Goal: Information Seeking & Learning: Find specific fact

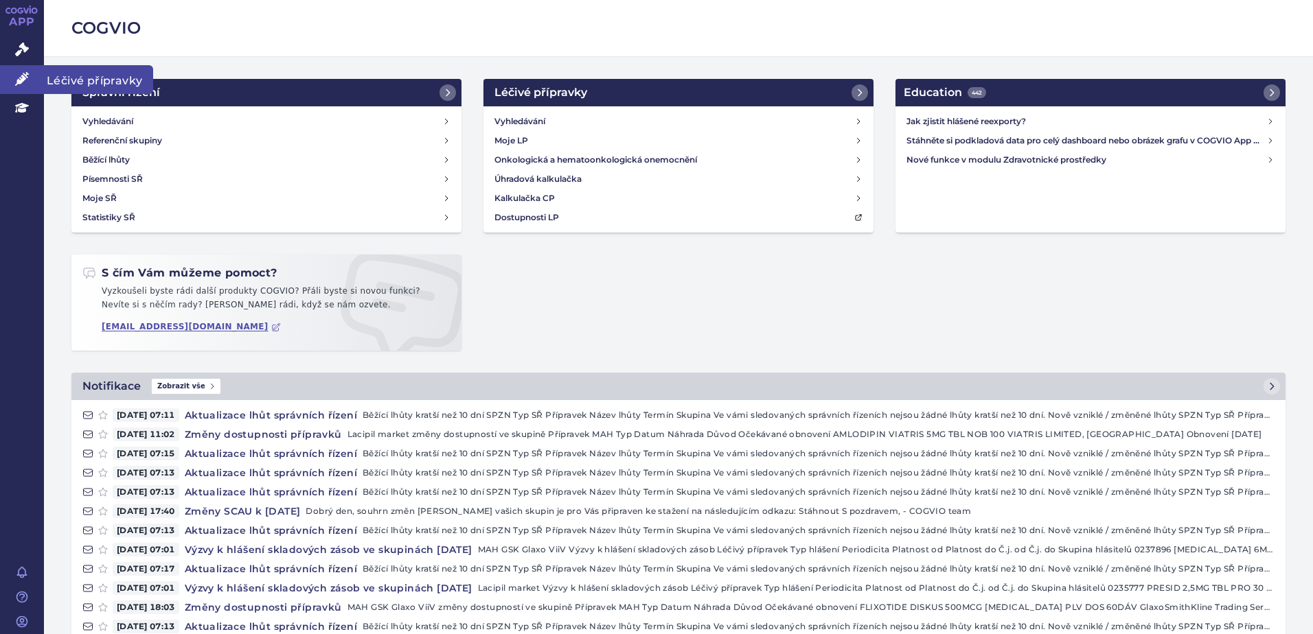
click at [34, 72] on link "Léčivé přípravky" at bounding box center [22, 79] width 44 height 29
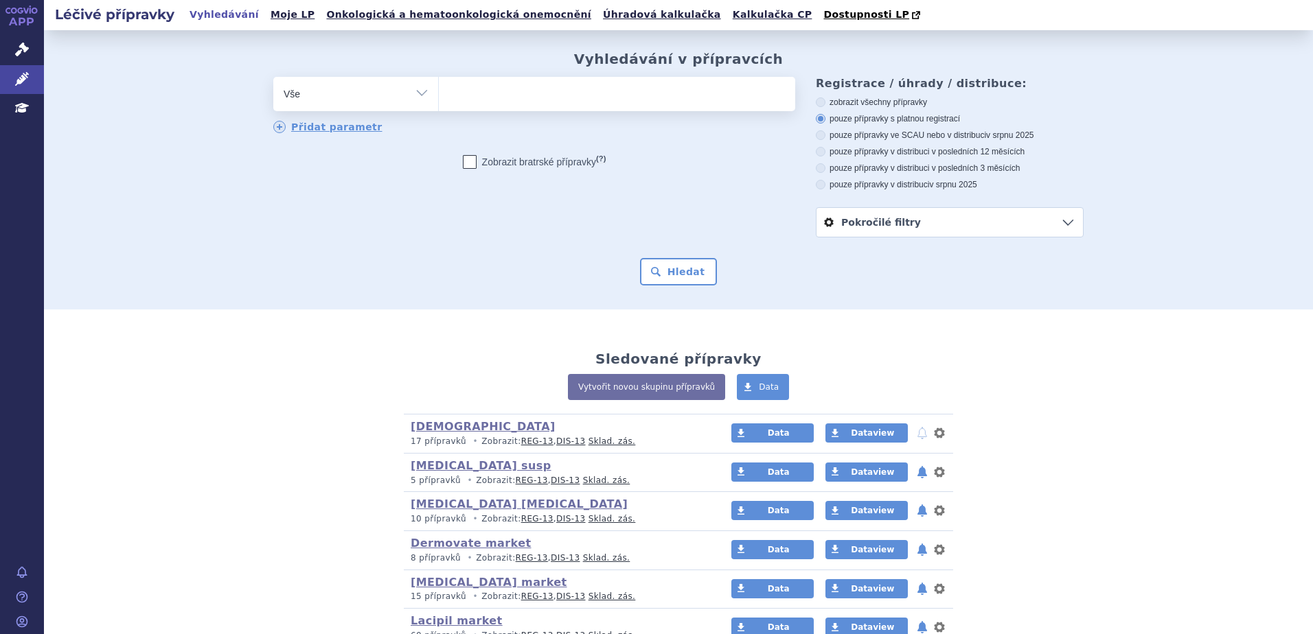
click at [552, 95] on ul at bounding box center [617, 91] width 356 height 29
click at [439, 95] on select at bounding box center [438, 93] width 1 height 34
click at [500, 91] on ul at bounding box center [617, 91] width 356 height 29
click at [439, 91] on select at bounding box center [438, 93] width 1 height 34
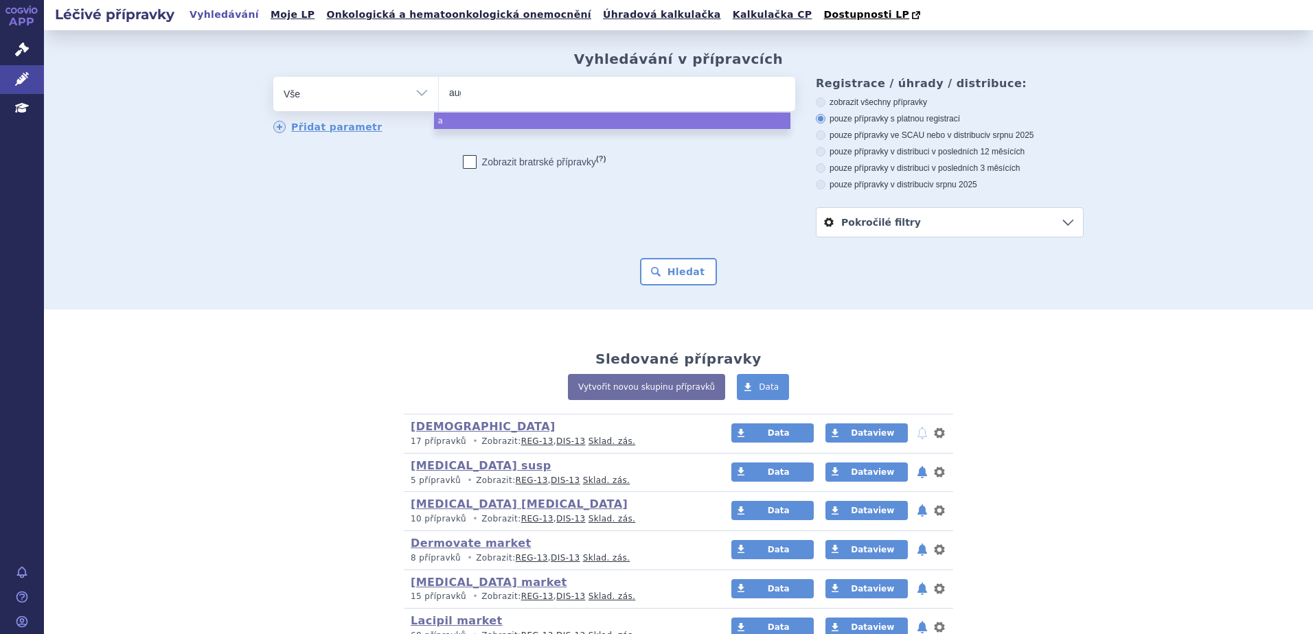
type input "augm"
type input "augment"
type input "augmentin"
select select "augmentin"
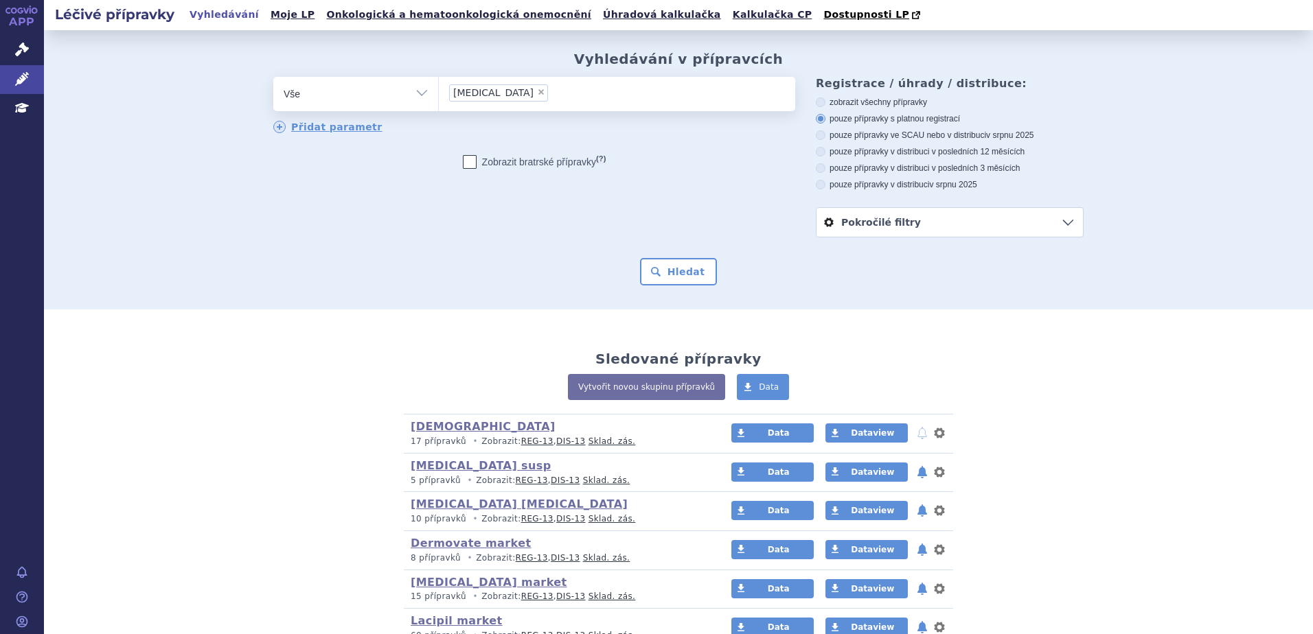
click at [818, 140] on icon at bounding box center [821, 135] width 10 height 10
click at [818, 140] on input "pouze přípravky ve SCAU nebo v distribuci v srpnu 2025" at bounding box center [821, 137] width 9 height 9
radio input "true"
click at [851, 156] on label "pouze přípravky v distribuci v posledních 12 měsících" at bounding box center [950, 151] width 268 height 11
click at [826, 156] on input "pouze přípravky v distribuci v posledních 12 měsících" at bounding box center [821, 153] width 9 height 9
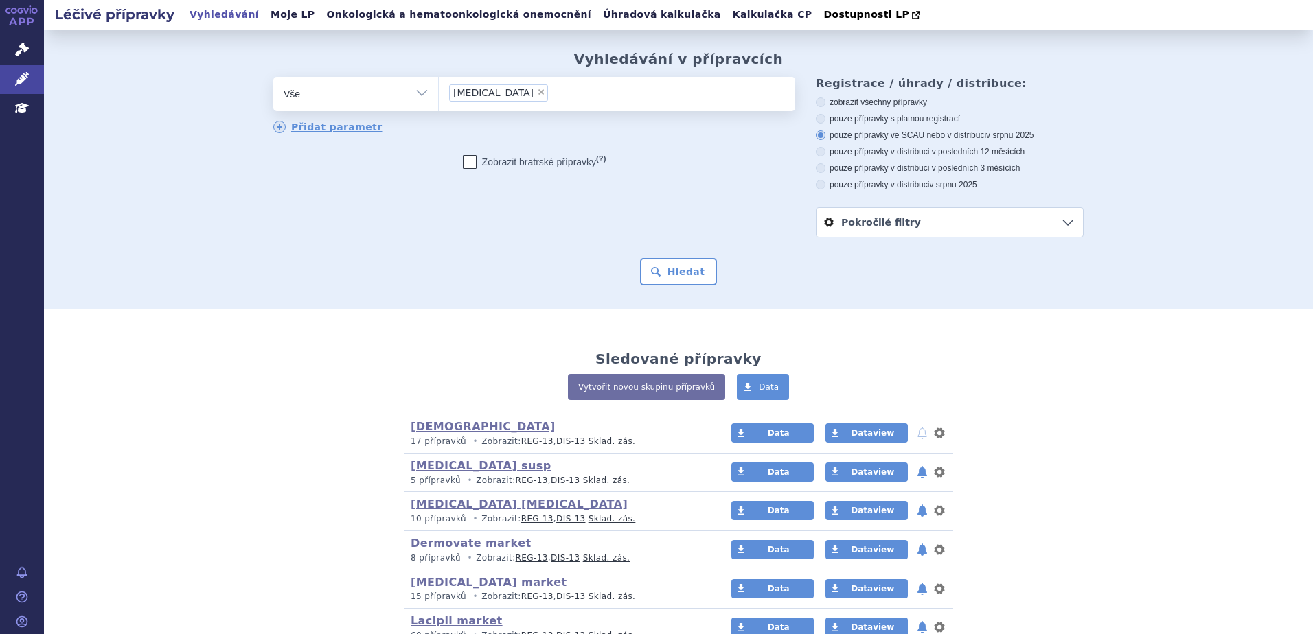
radio input "true"
click at [696, 265] on button "Hledat" at bounding box center [679, 271] width 78 height 27
